Goal: Complete application form

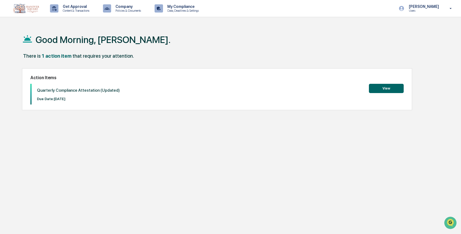
click at [387, 89] on button "View" at bounding box center [386, 88] width 35 height 9
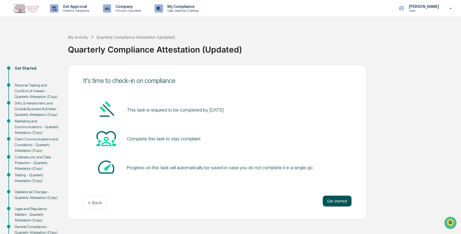
click at [342, 199] on button "Get started" at bounding box center [337, 200] width 29 height 11
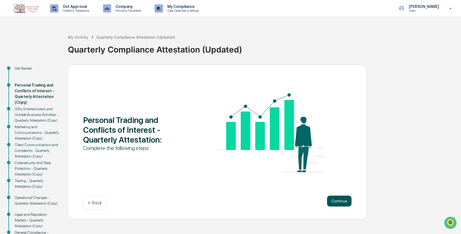
click at [340, 202] on button "Continue" at bounding box center [339, 200] width 24 height 11
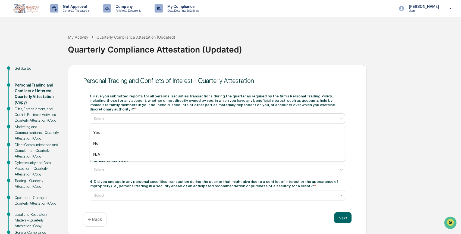
click at [196, 118] on div at bounding box center [215, 118] width 243 height 5
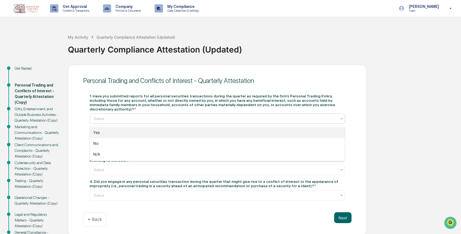
click at [194, 132] on div "Yes" at bounding box center [217, 132] width 255 height 11
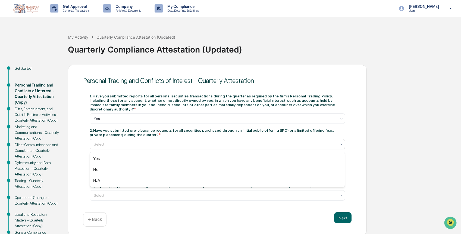
click at [195, 147] on div at bounding box center [215, 143] width 243 height 5
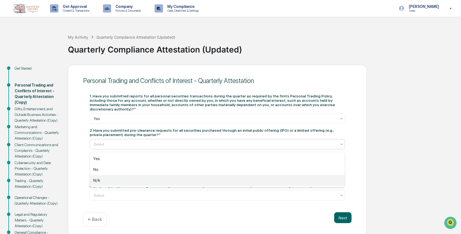
click at [193, 184] on div "N/A" at bounding box center [217, 180] width 255 height 11
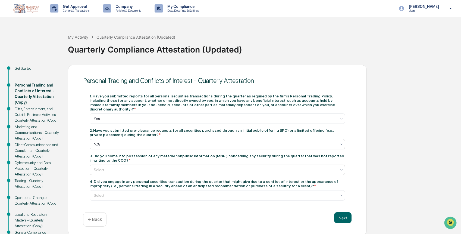
click at [196, 170] on div at bounding box center [215, 169] width 243 height 5
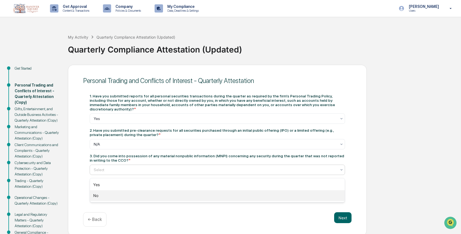
click at [189, 198] on div "No" at bounding box center [217, 195] width 255 height 11
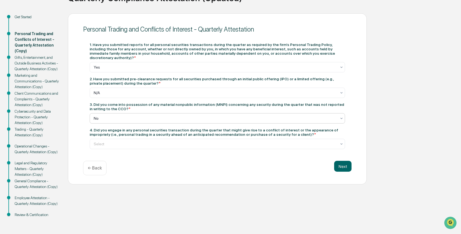
scroll to position [54, 0]
click at [197, 141] on div at bounding box center [215, 143] width 243 height 5
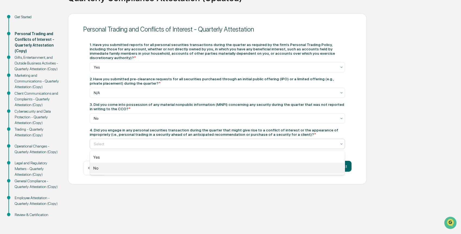
click at [190, 170] on div "No" at bounding box center [217, 168] width 255 height 11
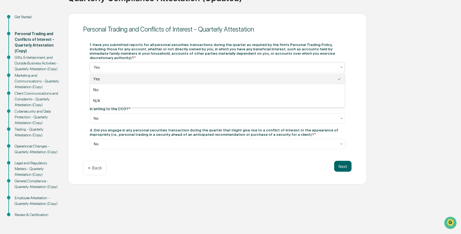
click at [171, 64] on div at bounding box center [215, 66] width 243 height 5
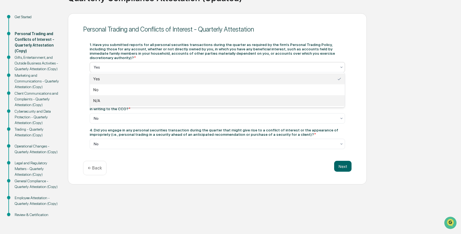
click at [169, 101] on div "N/A" at bounding box center [217, 100] width 255 height 11
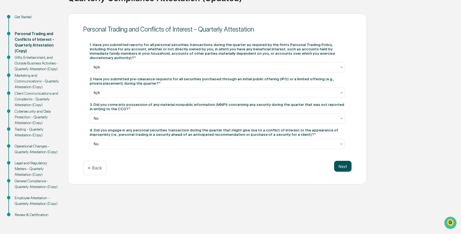
click at [341, 165] on button "Next" at bounding box center [342, 166] width 17 height 11
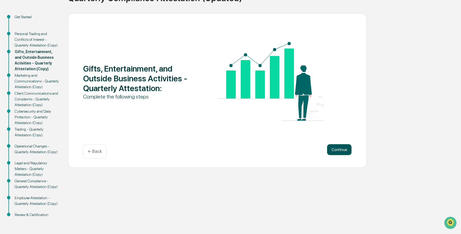
click at [333, 147] on button "Continue" at bounding box center [339, 149] width 24 height 11
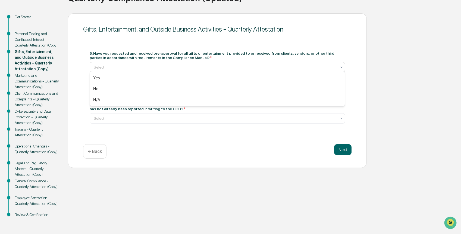
click at [219, 64] on div at bounding box center [215, 66] width 243 height 5
click at [208, 91] on div "No" at bounding box center [217, 88] width 255 height 11
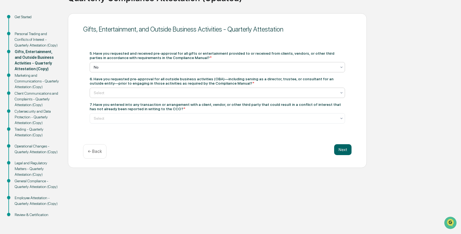
click at [209, 95] on div "Select" at bounding box center [218, 93] width 256 height 10
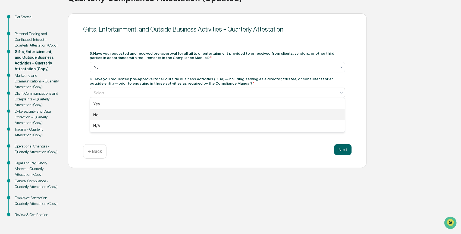
click at [206, 113] on div "No" at bounding box center [217, 114] width 255 height 11
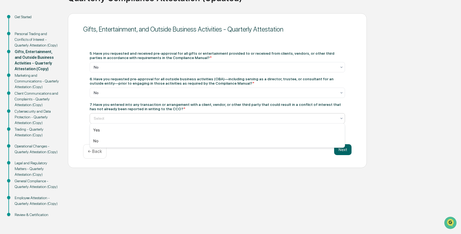
click at [208, 116] on div at bounding box center [215, 118] width 243 height 5
click at [209, 142] on div "No" at bounding box center [217, 140] width 255 height 11
click at [347, 150] on button "Next" at bounding box center [342, 149] width 17 height 11
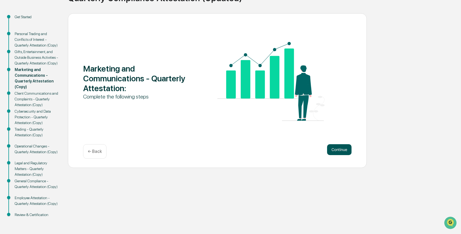
click at [340, 148] on button "Continue" at bounding box center [339, 149] width 24 height 11
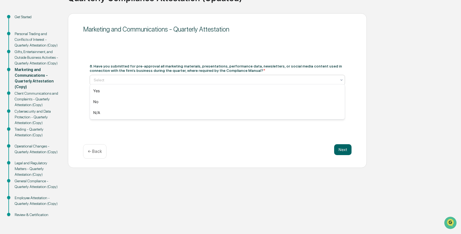
click at [225, 77] on div at bounding box center [215, 79] width 243 height 5
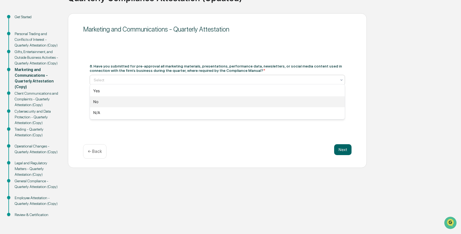
click at [222, 102] on div "No" at bounding box center [217, 101] width 255 height 11
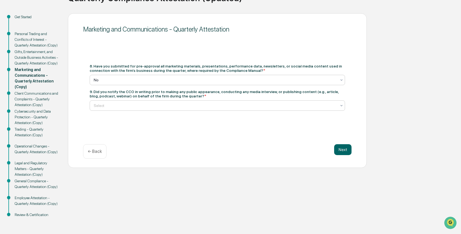
click at [222, 103] on div at bounding box center [215, 105] width 243 height 5
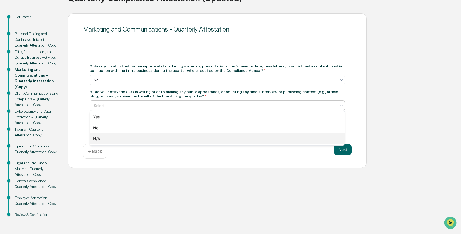
click at [218, 143] on div "N/A" at bounding box center [217, 138] width 255 height 11
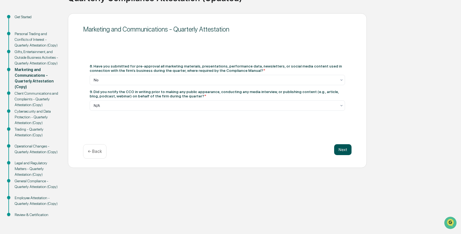
click at [343, 146] on button "Next" at bounding box center [342, 149] width 17 height 11
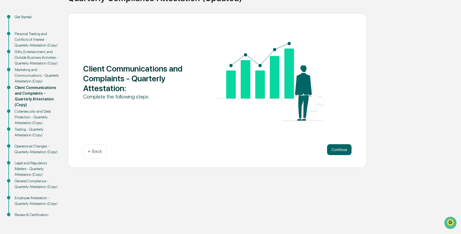
click at [343, 146] on button "Continue" at bounding box center [339, 149] width 24 height 11
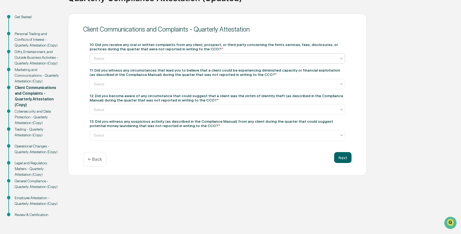
click at [257, 56] on div at bounding box center [215, 58] width 243 height 5
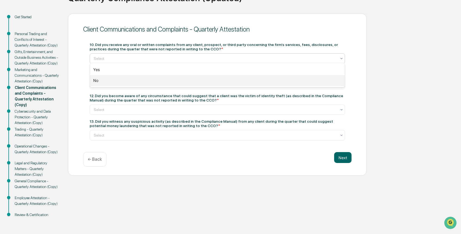
click at [250, 82] on div "No" at bounding box center [217, 80] width 255 height 11
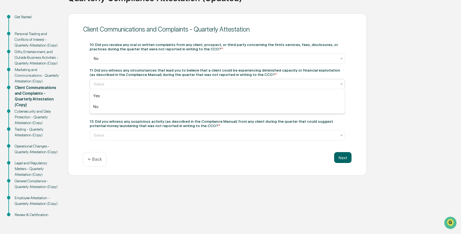
click at [250, 82] on div at bounding box center [215, 83] width 243 height 5
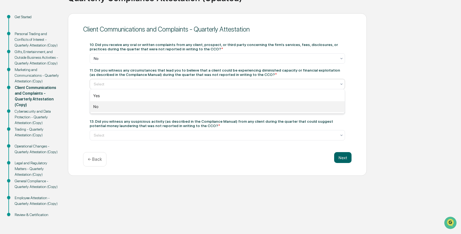
click at [246, 106] on div "No" at bounding box center [217, 106] width 255 height 11
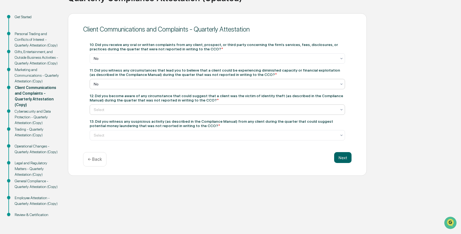
click at [257, 110] on div at bounding box center [215, 109] width 243 height 5
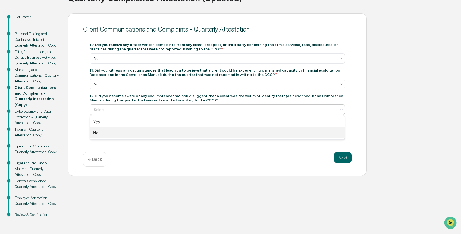
click at [257, 132] on div "No" at bounding box center [217, 132] width 255 height 11
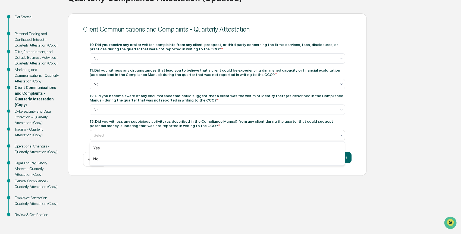
click at [261, 132] on div at bounding box center [215, 134] width 243 height 5
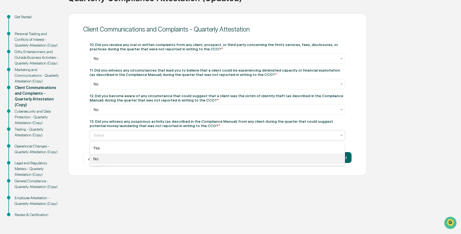
click at [256, 154] on div "No" at bounding box center [217, 158] width 255 height 11
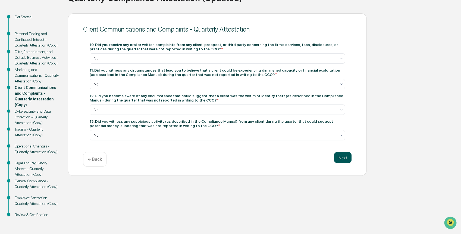
click at [347, 157] on button "Next" at bounding box center [342, 157] width 17 height 11
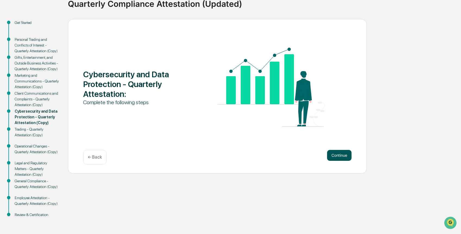
click at [335, 150] on button "Continue" at bounding box center [339, 155] width 24 height 11
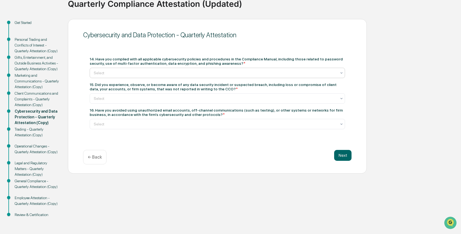
click at [275, 70] on div at bounding box center [215, 72] width 243 height 5
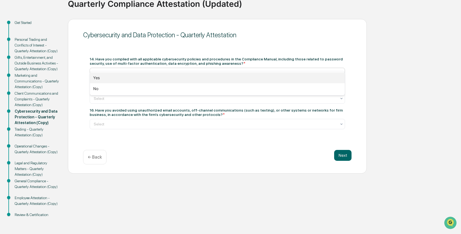
click at [273, 74] on div "Yes" at bounding box center [217, 77] width 255 height 11
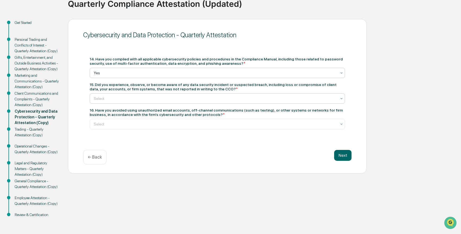
click at [274, 96] on div at bounding box center [215, 98] width 243 height 5
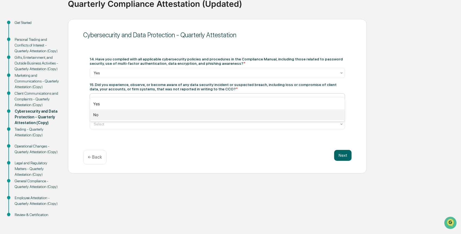
click at [273, 116] on div "No" at bounding box center [217, 114] width 255 height 11
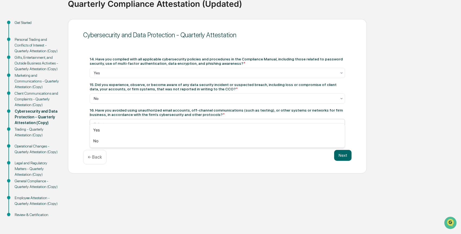
click at [273, 121] on div at bounding box center [215, 123] width 243 height 5
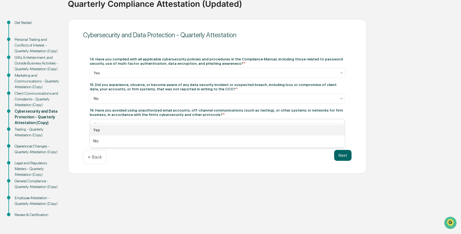
click at [272, 130] on div "Yes" at bounding box center [217, 129] width 255 height 11
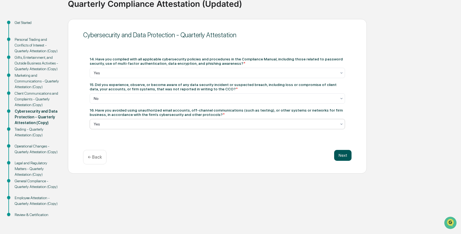
click at [345, 150] on button "Next" at bounding box center [342, 155] width 17 height 11
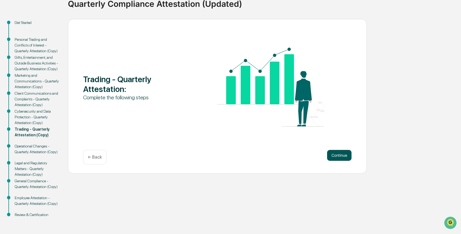
click at [338, 150] on button "Continue" at bounding box center [339, 155] width 24 height 11
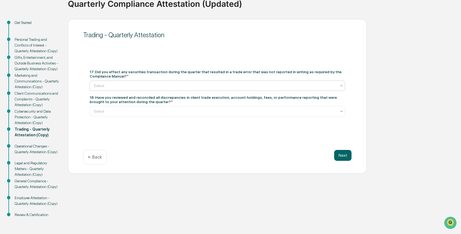
click at [216, 83] on div at bounding box center [215, 85] width 243 height 5
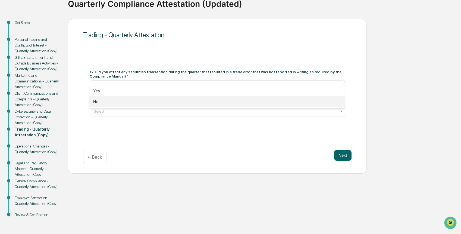
click at [211, 102] on div "No" at bounding box center [217, 101] width 255 height 11
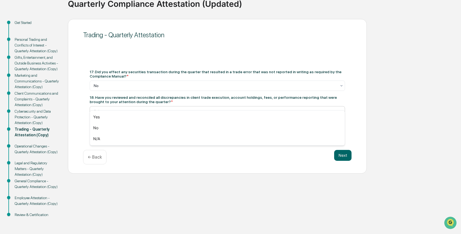
click at [210, 108] on div at bounding box center [215, 110] width 243 height 5
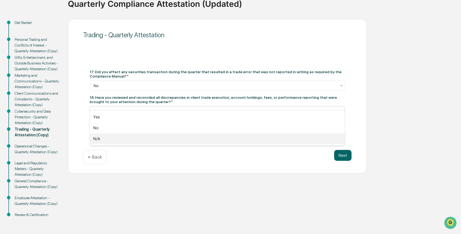
click at [201, 139] on div "N/A" at bounding box center [217, 138] width 255 height 11
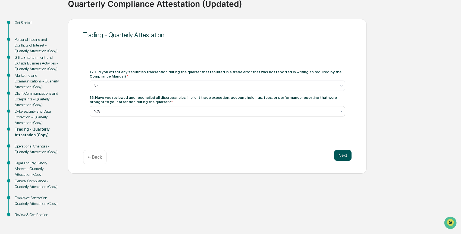
click at [345, 150] on button "Next" at bounding box center [342, 155] width 17 height 11
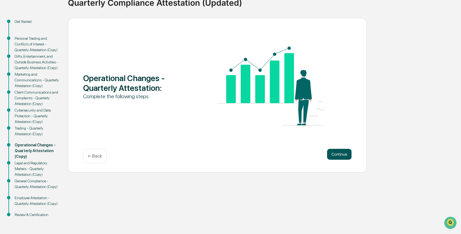
click at [338, 149] on button "Continue" at bounding box center [339, 154] width 24 height 11
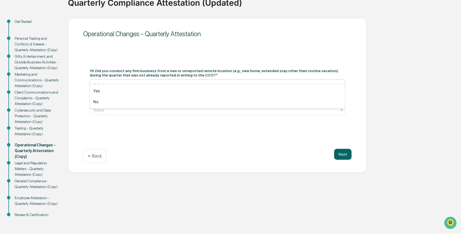
click at [232, 82] on div at bounding box center [215, 84] width 243 height 5
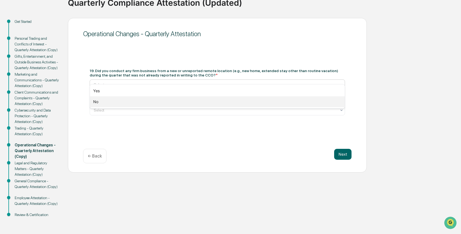
click at [226, 102] on div "No" at bounding box center [217, 101] width 255 height 11
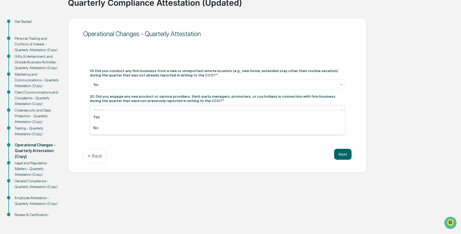
click at [230, 107] on div at bounding box center [215, 109] width 243 height 5
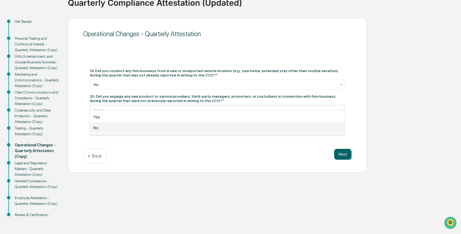
click at [227, 128] on div "No" at bounding box center [217, 127] width 255 height 11
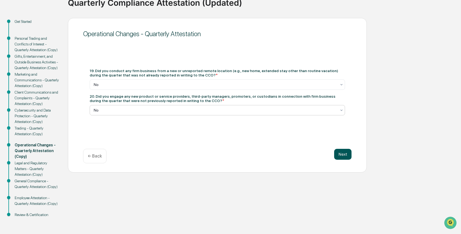
click at [343, 149] on button "Next" at bounding box center [342, 154] width 17 height 11
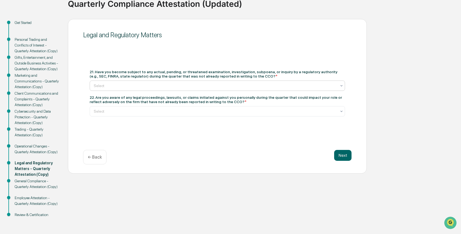
click at [210, 83] on div at bounding box center [215, 85] width 243 height 5
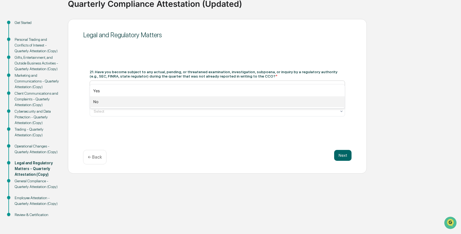
click at [204, 102] on div "No" at bounding box center [217, 101] width 255 height 11
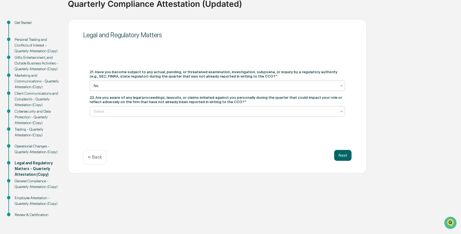
click at [204, 108] on div at bounding box center [215, 110] width 243 height 5
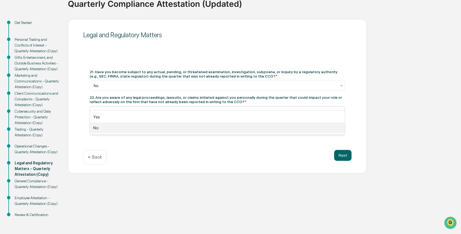
click at [201, 130] on div "No" at bounding box center [217, 127] width 255 height 11
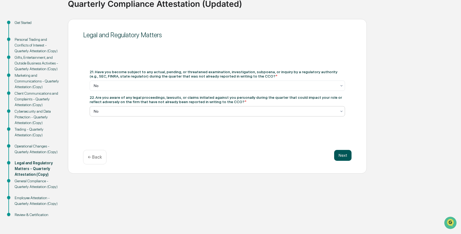
click at [343, 150] on button "Next" at bounding box center [342, 155] width 17 height 11
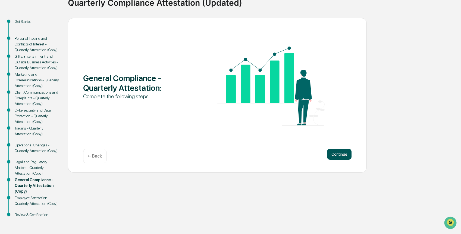
click at [343, 152] on button "Continue" at bounding box center [339, 154] width 24 height 11
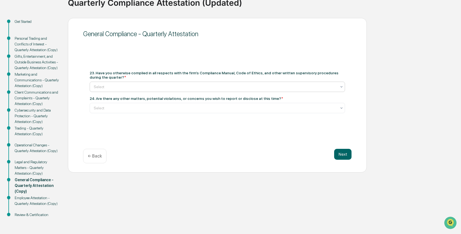
click at [237, 84] on div at bounding box center [215, 86] width 243 height 5
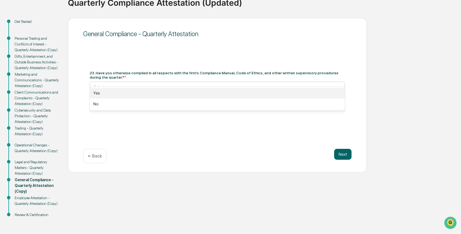
click at [233, 94] on div "Yes" at bounding box center [217, 93] width 255 height 11
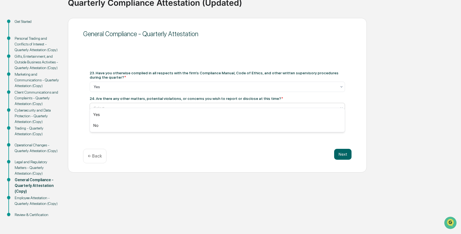
click at [231, 105] on div at bounding box center [215, 107] width 243 height 5
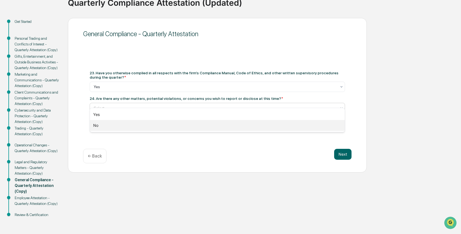
click at [226, 127] on div "No" at bounding box center [217, 125] width 255 height 11
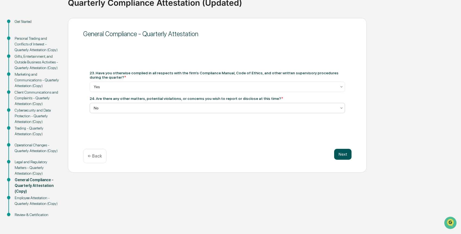
click at [341, 149] on button "Next" at bounding box center [342, 154] width 17 height 11
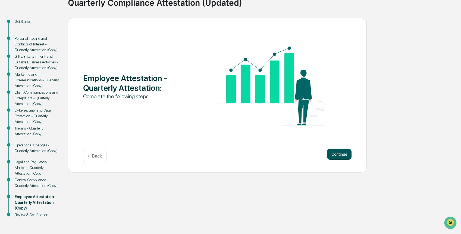
click at [342, 150] on button "Continue" at bounding box center [339, 154] width 24 height 11
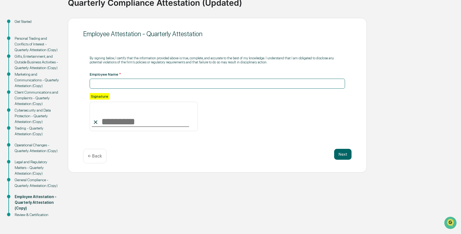
click at [132, 79] on input at bounding box center [218, 84] width 256 height 10
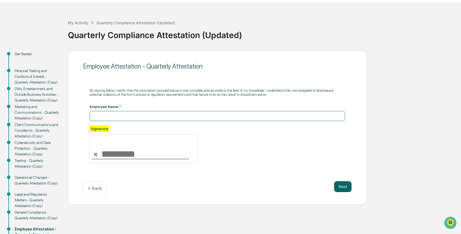
scroll to position [10, 0]
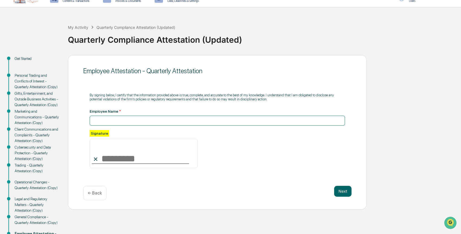
click at [136, 118] on input at bounding box center [218, 121] width 256 height 10
type input "**********"
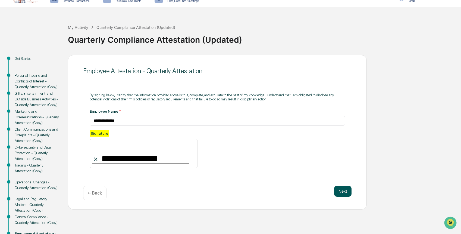
click at [343, 190] on button "Next" at bounding box center [342, 191] width 17 height 11
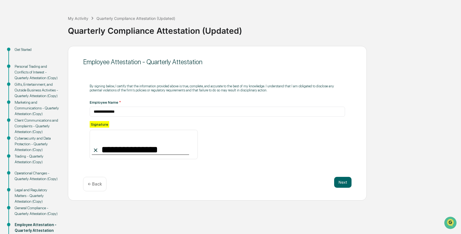
scroll to position [23, 0]
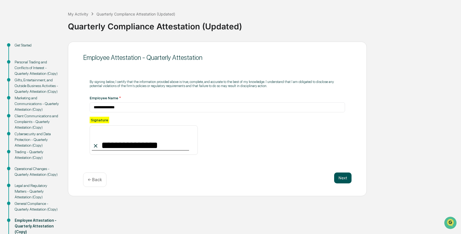
click at [344, 179] on button "Next" at bounding box center [342, 177] width 17 height 11
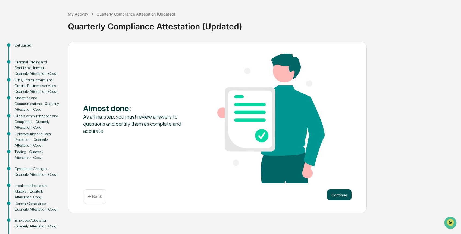
click at [339, 195] on button "Continue" at bounding box center [339, 194] width 24 height 11
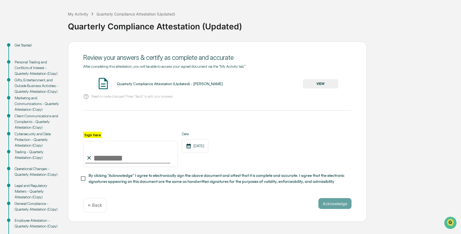
click at [128, 159] on input "Sign here" at bounding box center [130, 154] width 95 height 26
type input "**********"
click at [332, 203] on button "Acknowledge" at bounding box center [335, 203] width 33 height 11
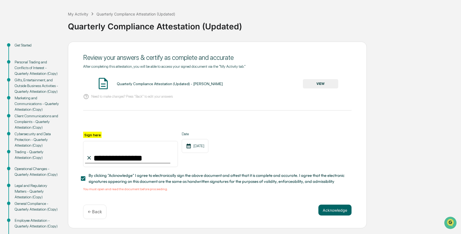
click at [320, 85] on button "VIEW" at bounding box center [320, 83] width 35 height 9
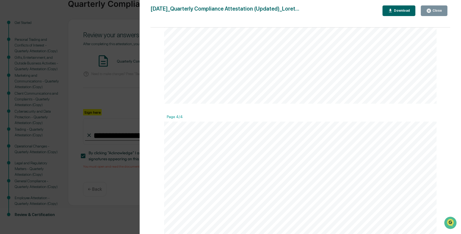
scroll to position [1068, 0]
click at [427, 11] on icon "button" at bounding box center [428, 10] width 5 height 5
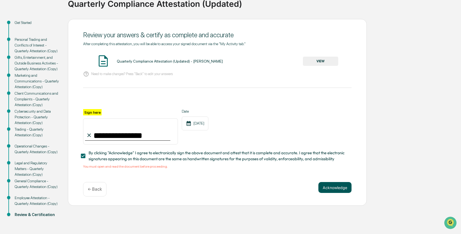
click at [331, 182] on button "Acknowledge" at bounding box center [335, 187] width 33 height 11
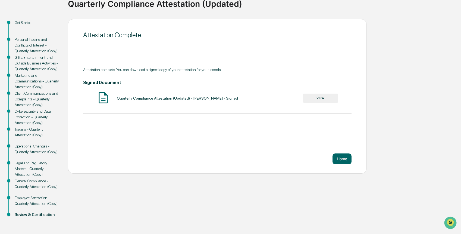
click at [315, 94] on button "VIEW" at bounding box center [320, 98] width 35 height 9
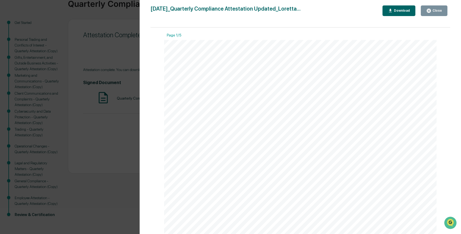
click at [390, 11] on icon "button" at bounding box center [390, 11] width 3 height 4
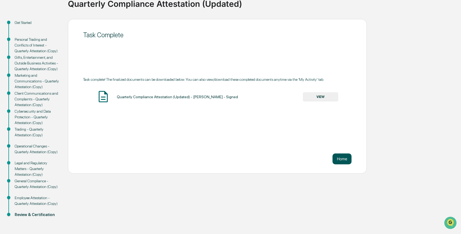
click at [345, 153] on button "Home" at bounding box center [342, 158] width 19 height 11
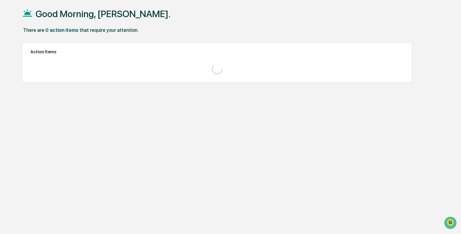
scroll to position [26, 0]
